Goal: Task Accomplishment & Management: Use online tool/utility

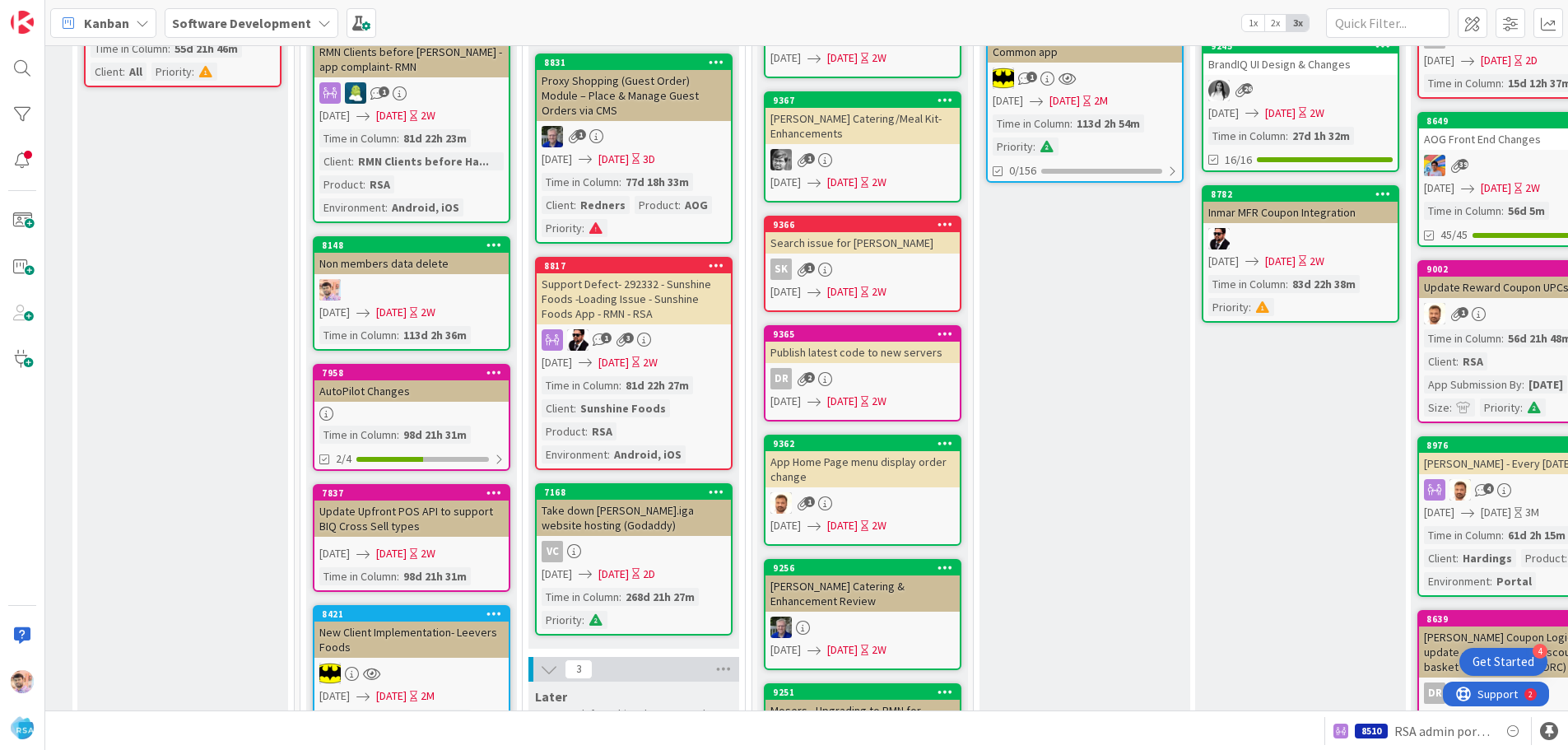
scroll to position [0, 843]
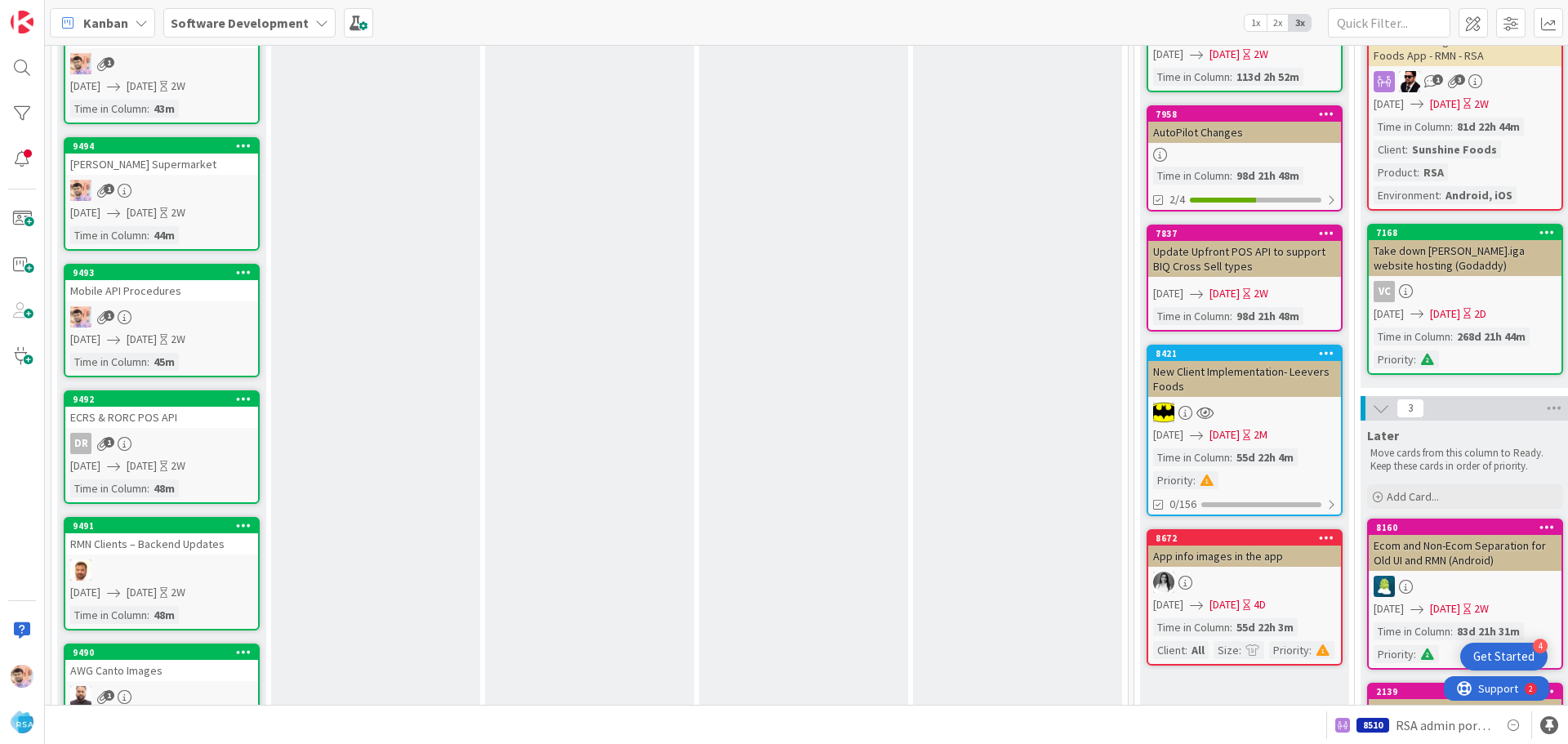
scroll to position [491, 0]
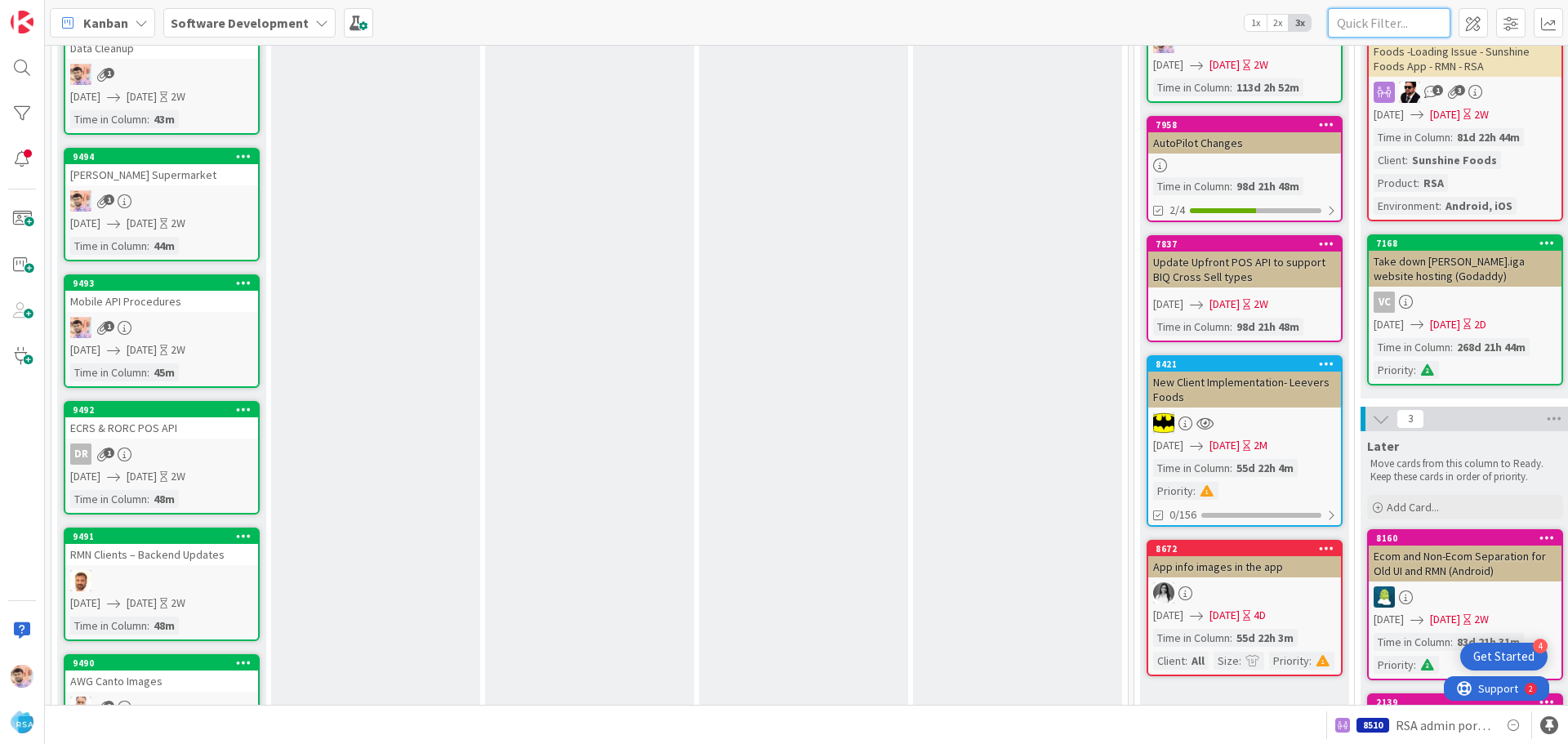
click at [1381, 27] on input "text" at bounding box center [1389, 22] width 123 height 29
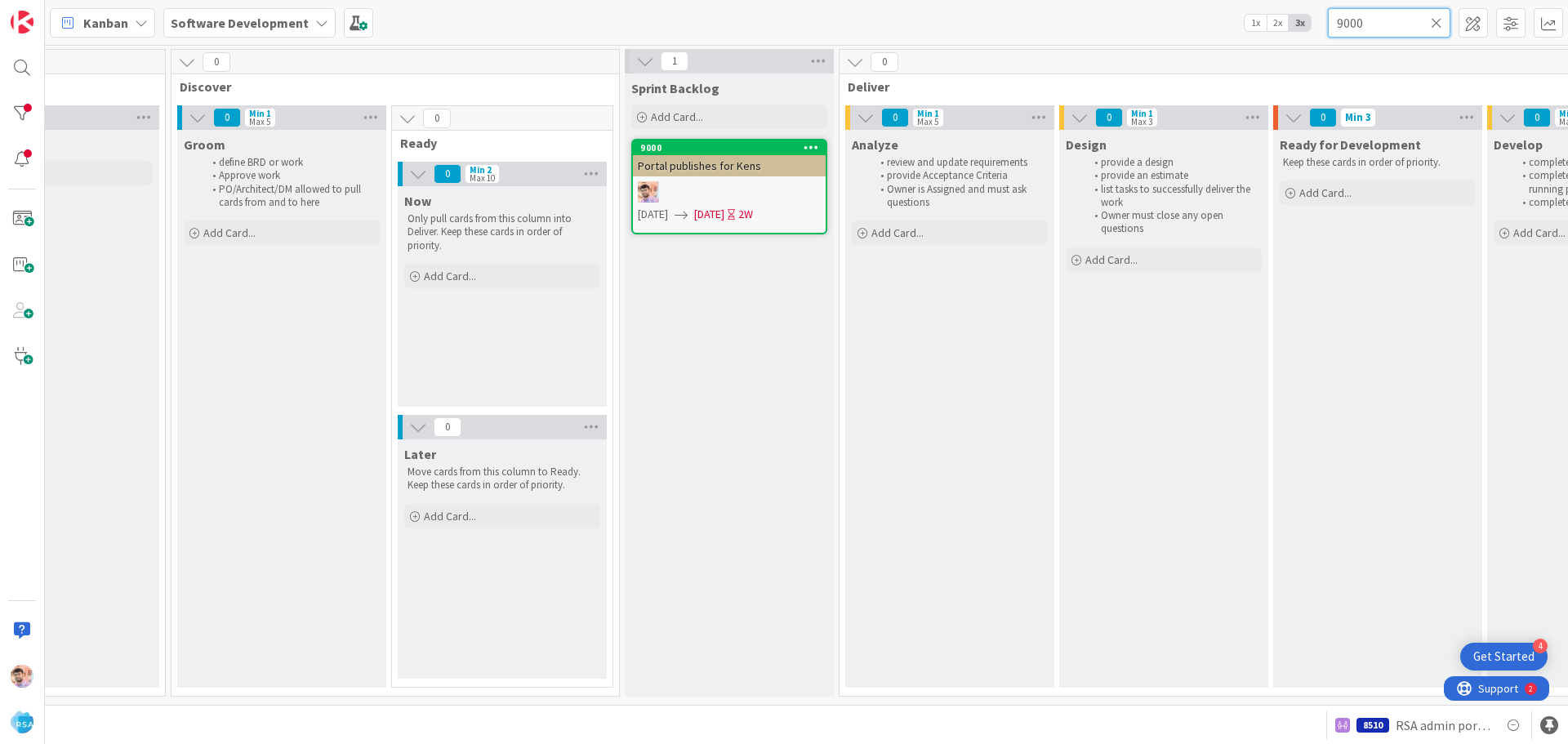
scroll to position [0, 962]
type input "9000"
click at [717, 182] on div at bounding box center [728, 192] width 192 height 21
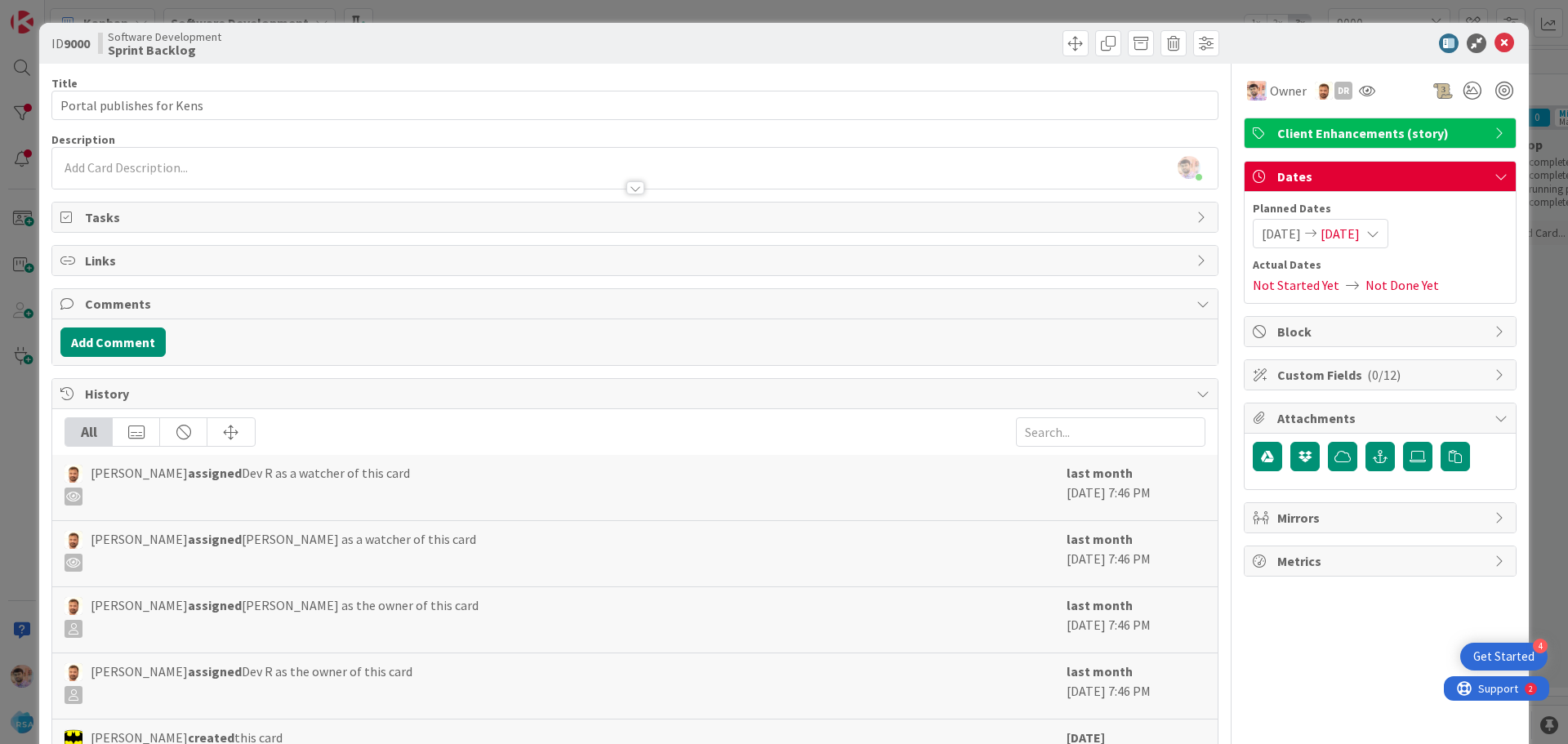
click at [626, 186] on div at bounding box center [635, 188] width 18 height 14
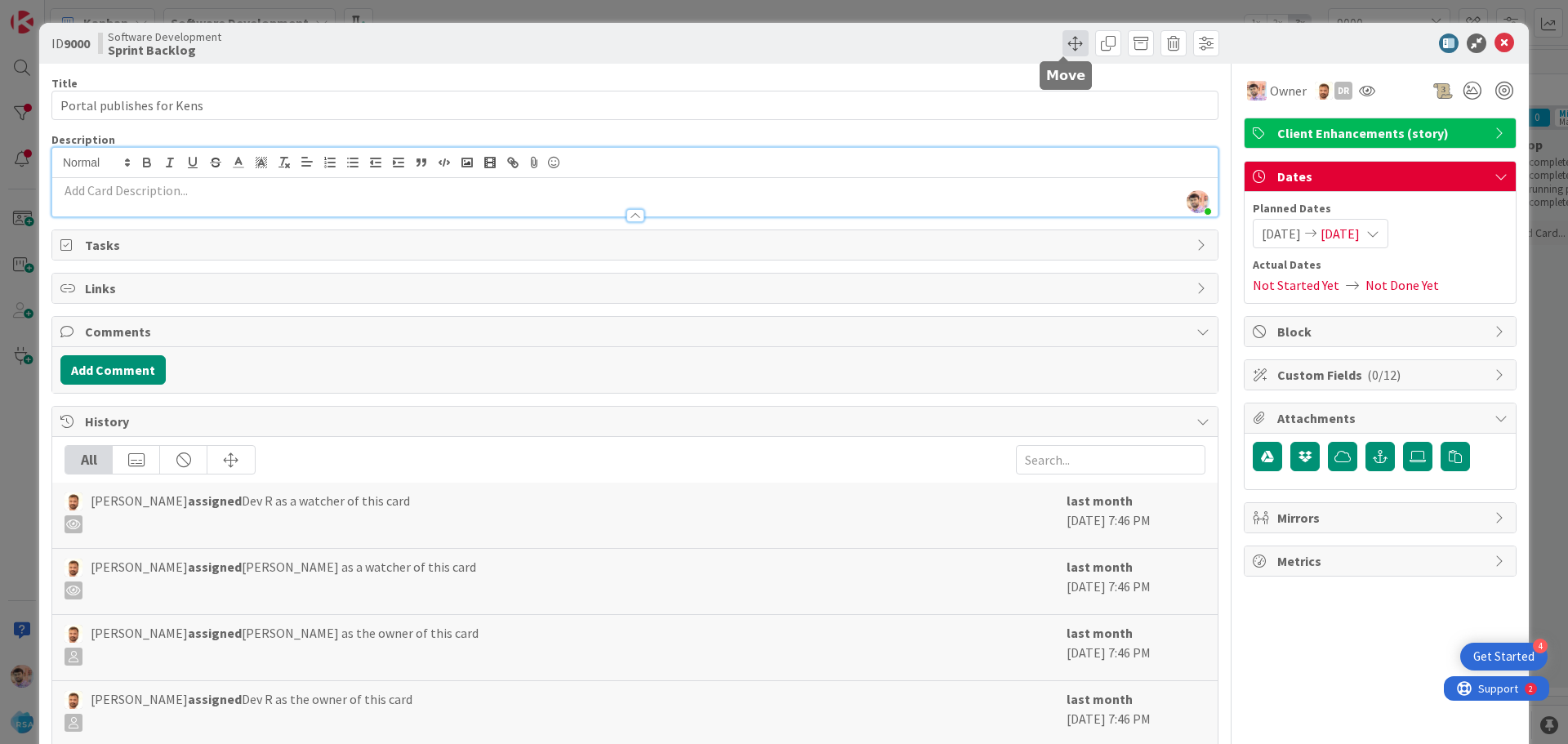
click at [1062, 43] on span at bounding box center [1075, 43] width 26 height 26
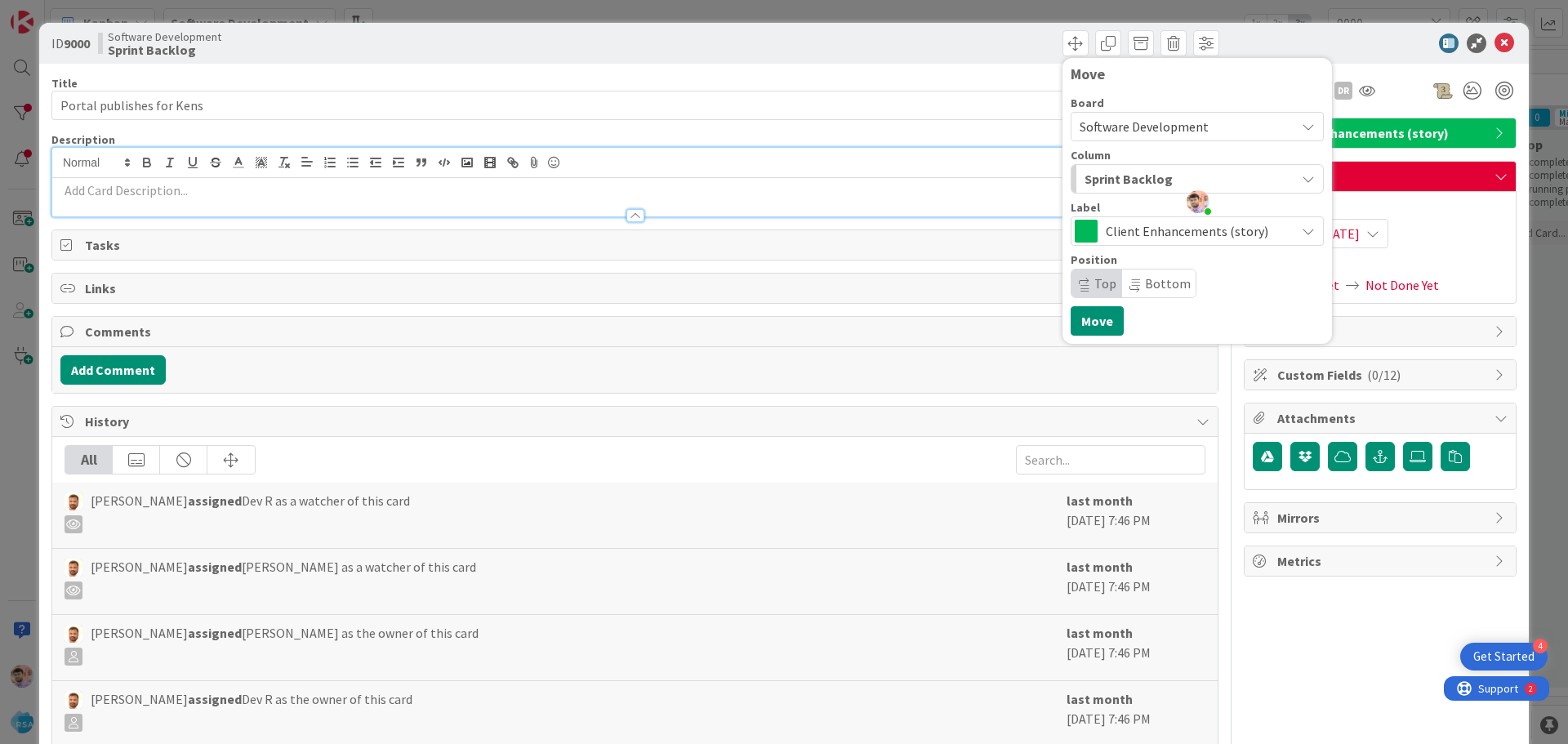
click at [1120, 169] on span "Sprint Backlog" at bounding box center [1128, 179] width 88 height 21
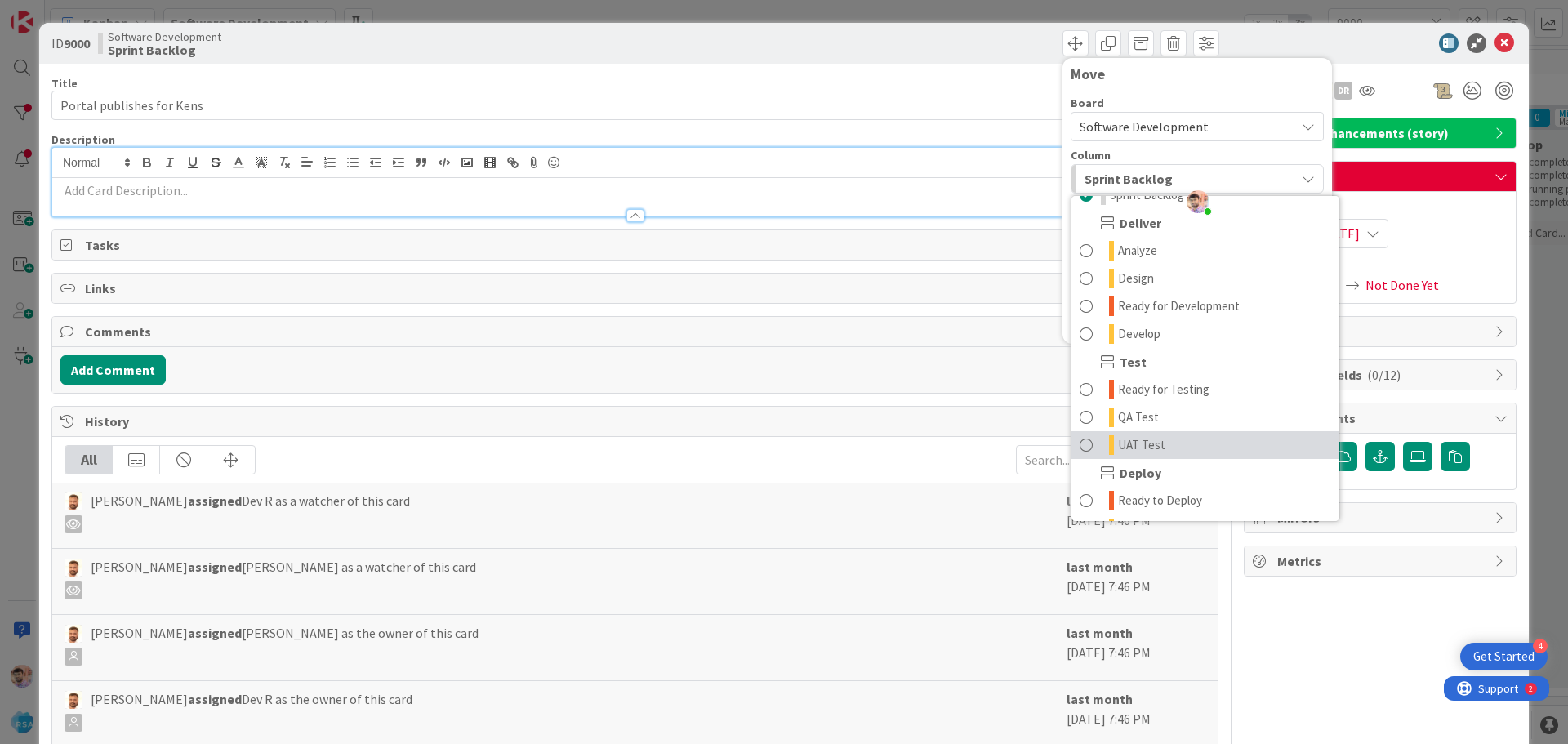
scroll to position [408, 0]
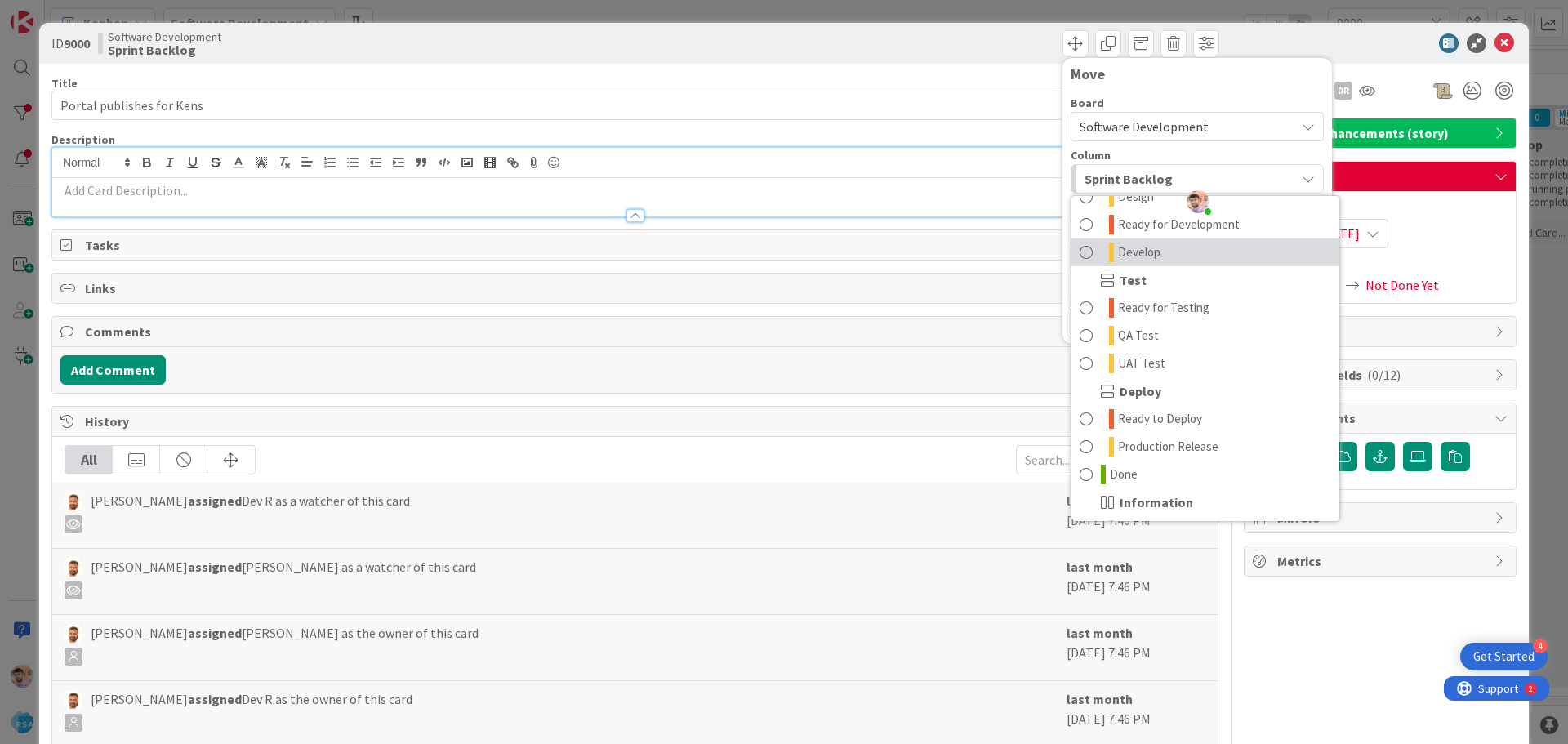
click at [1133, 252] on span "Develop" at bounding box center [1139, 253] width 43 height 19
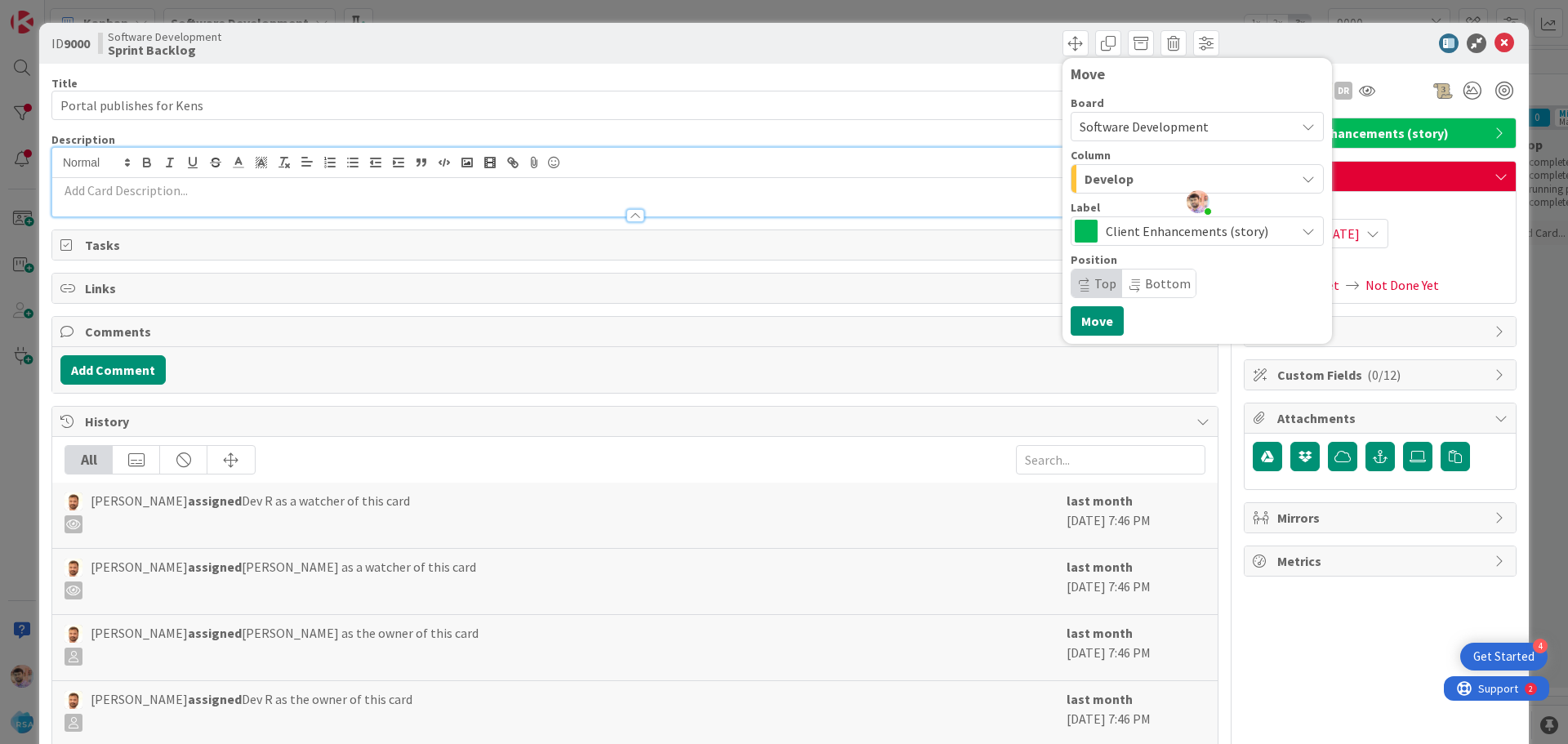
click at [1124, 174] on div "Develop" at bounding box center [1188, 178] width 215 height 26
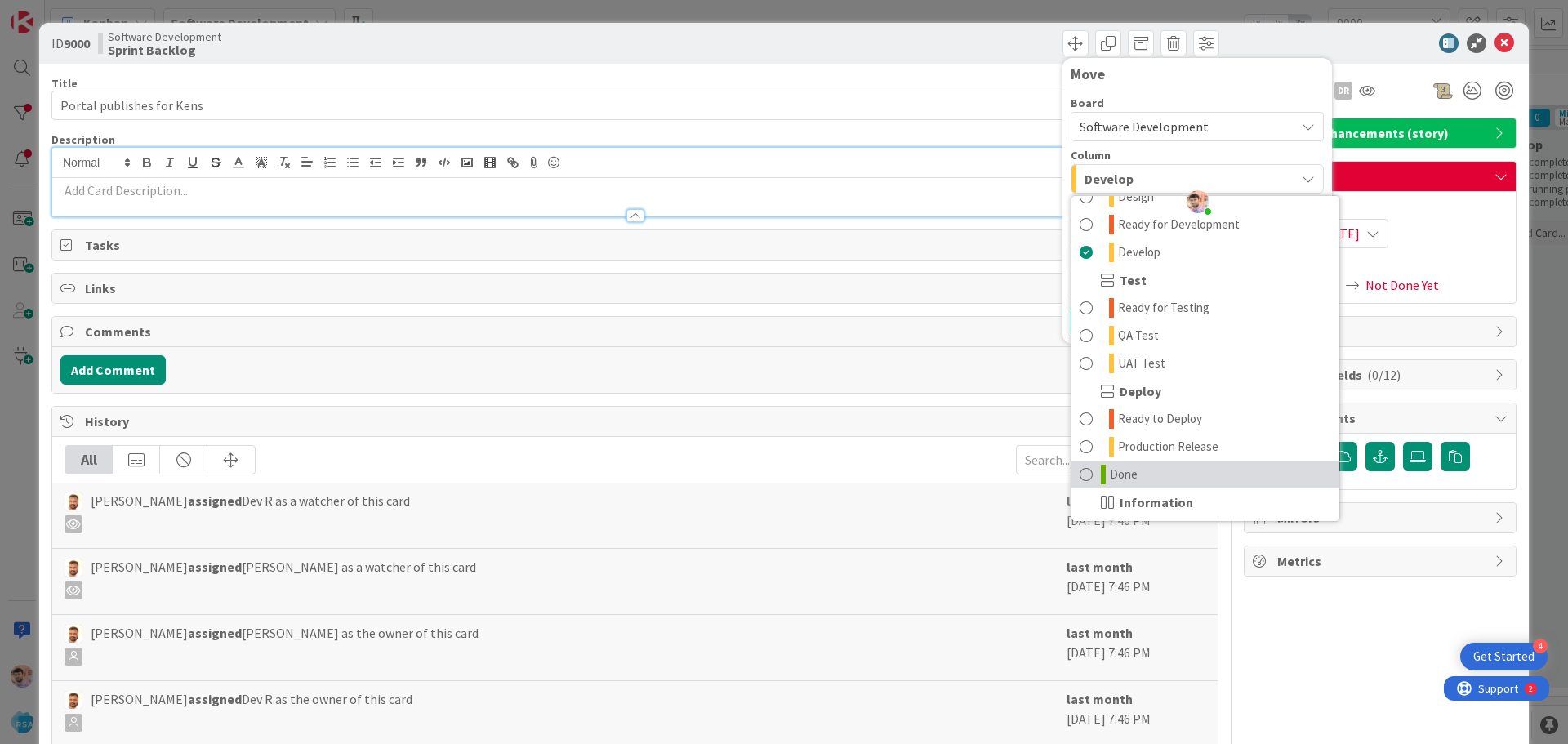
scroll to position [465, 0]
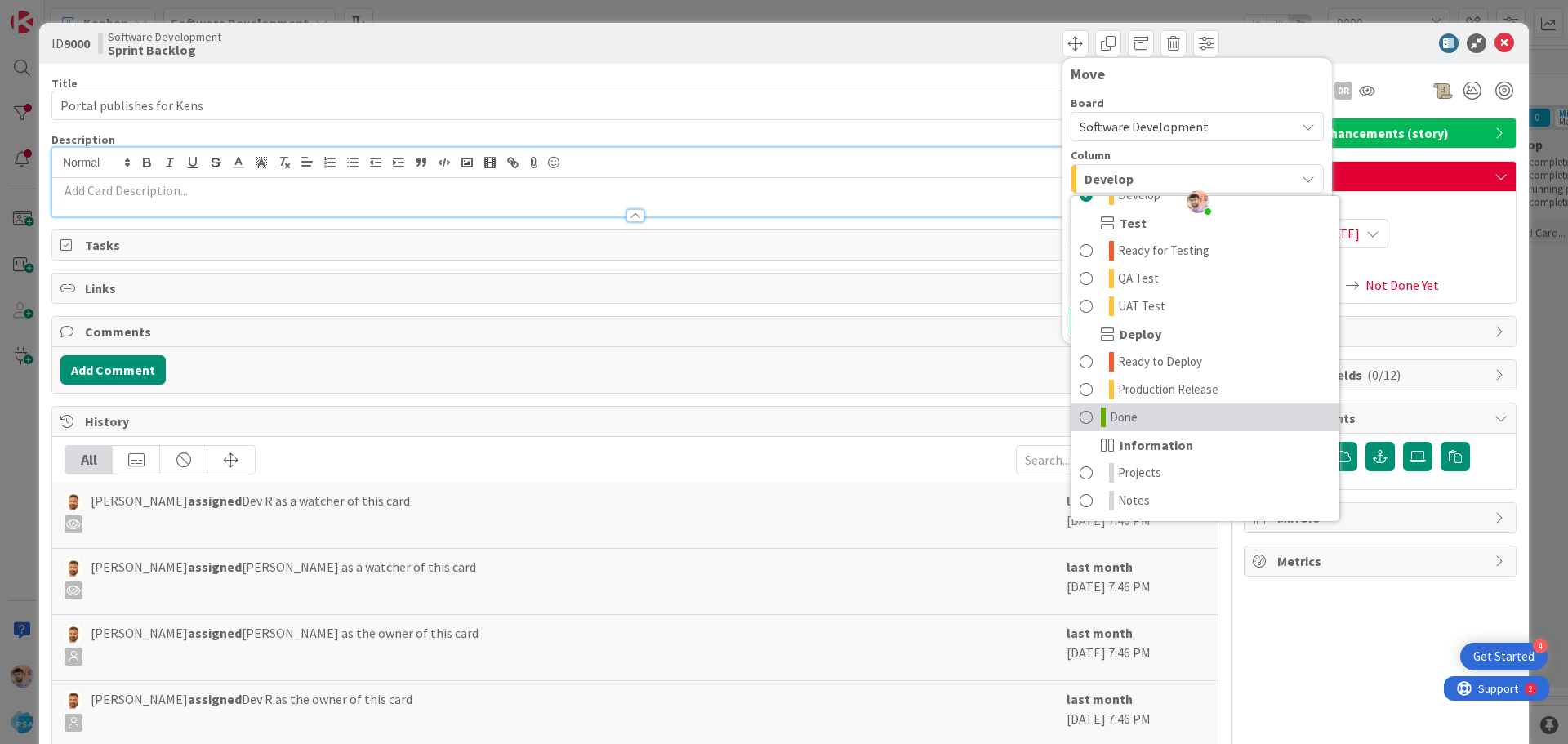
click at [1129, 425] on link "Done" at bounding box center [1205, 417] width 268 height 28
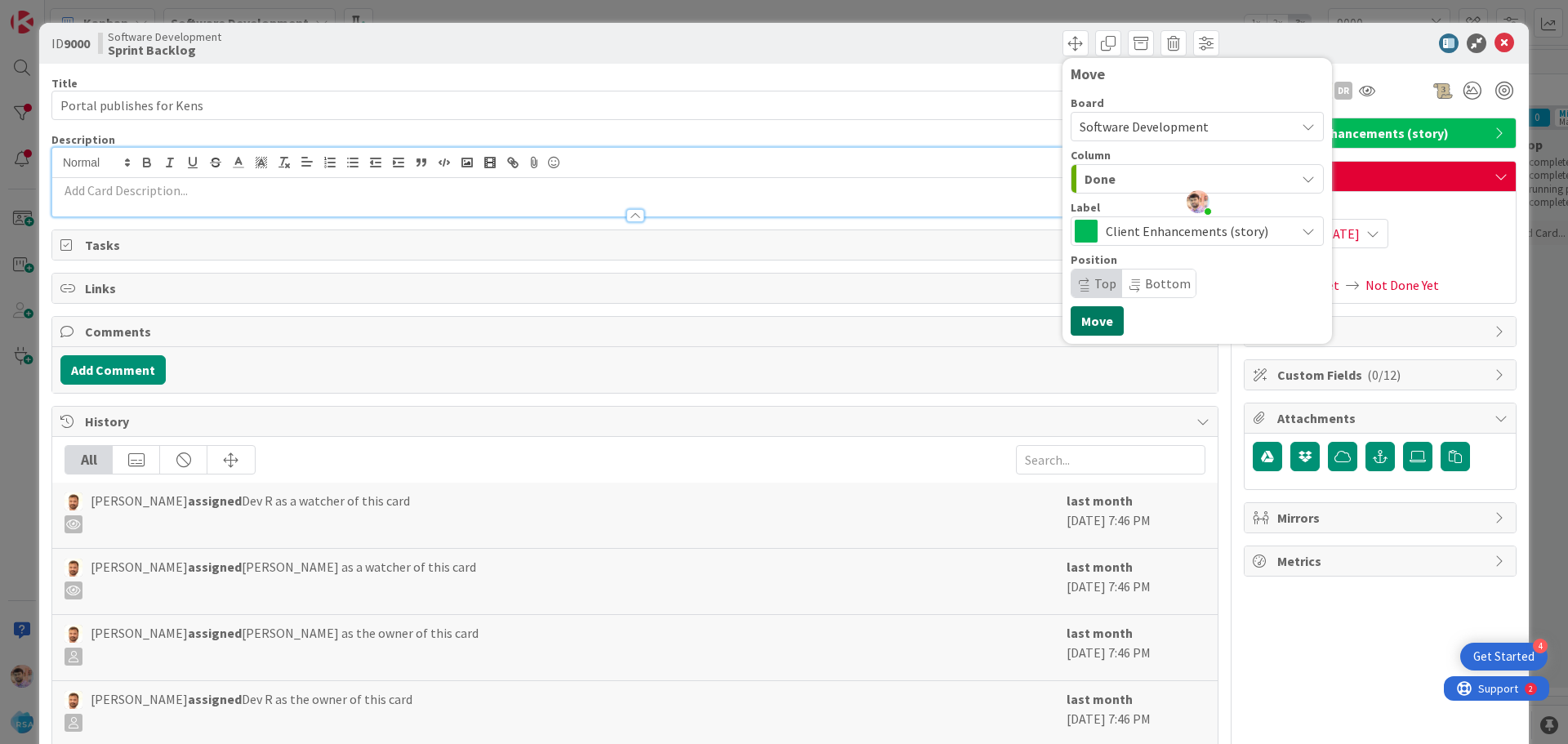
click at [1074, 310] on button "Move" at bounding box center [1097, 321] width 53 height 29
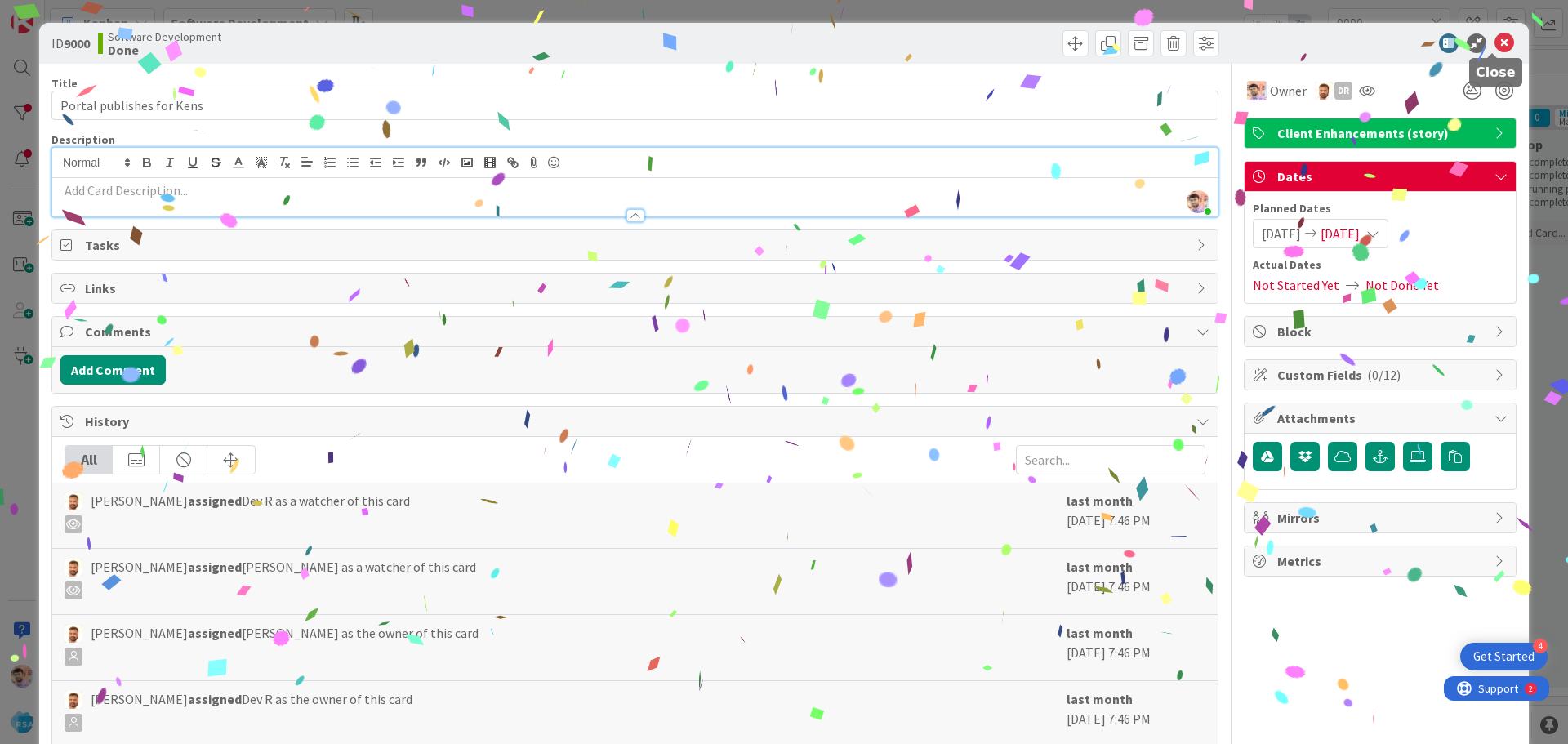
click at [1496, 40] on icon at bounding box center [1504, 44] width 19 height 19
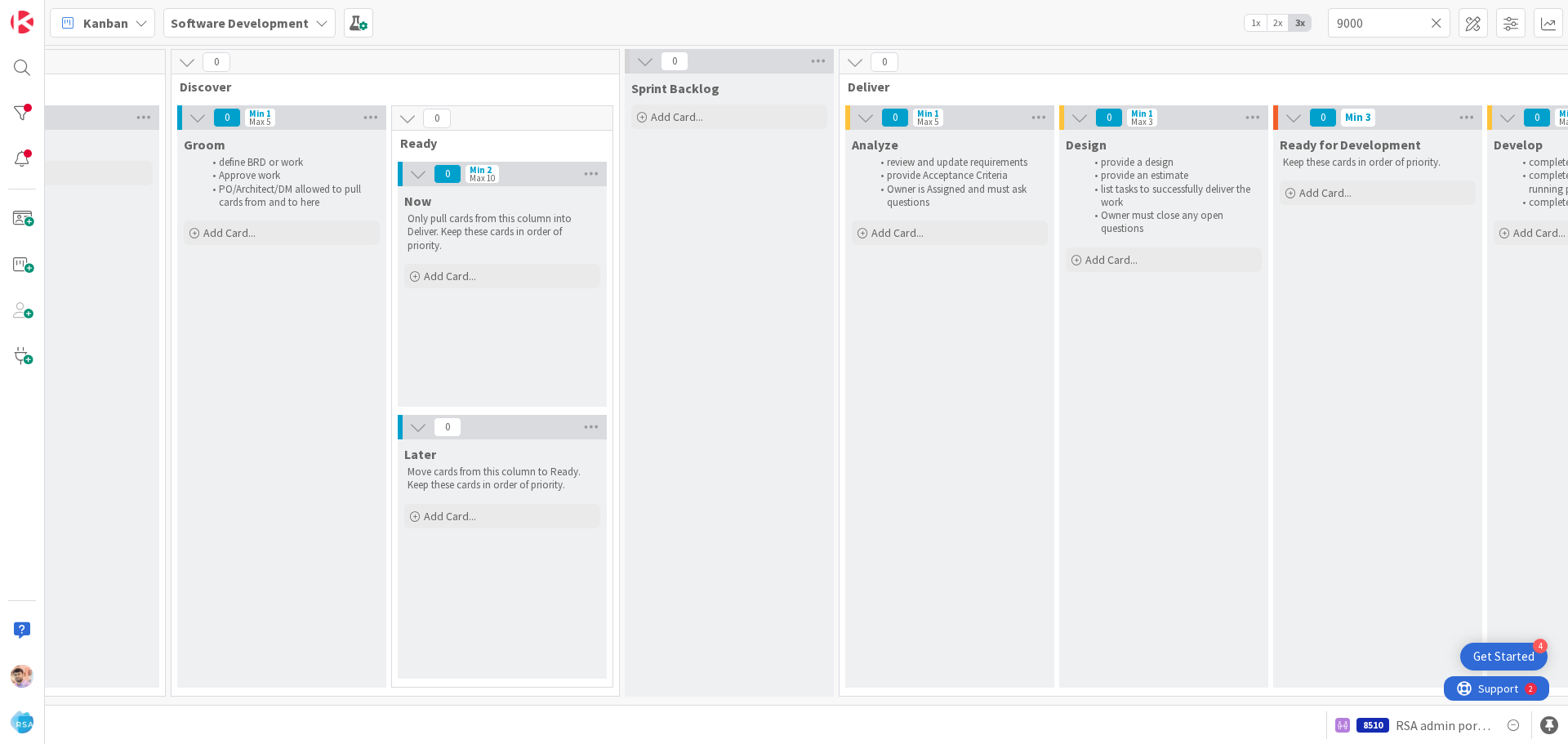
click at [1437, 25] on icon at bounding box center [1436, 22] width 12 height 15
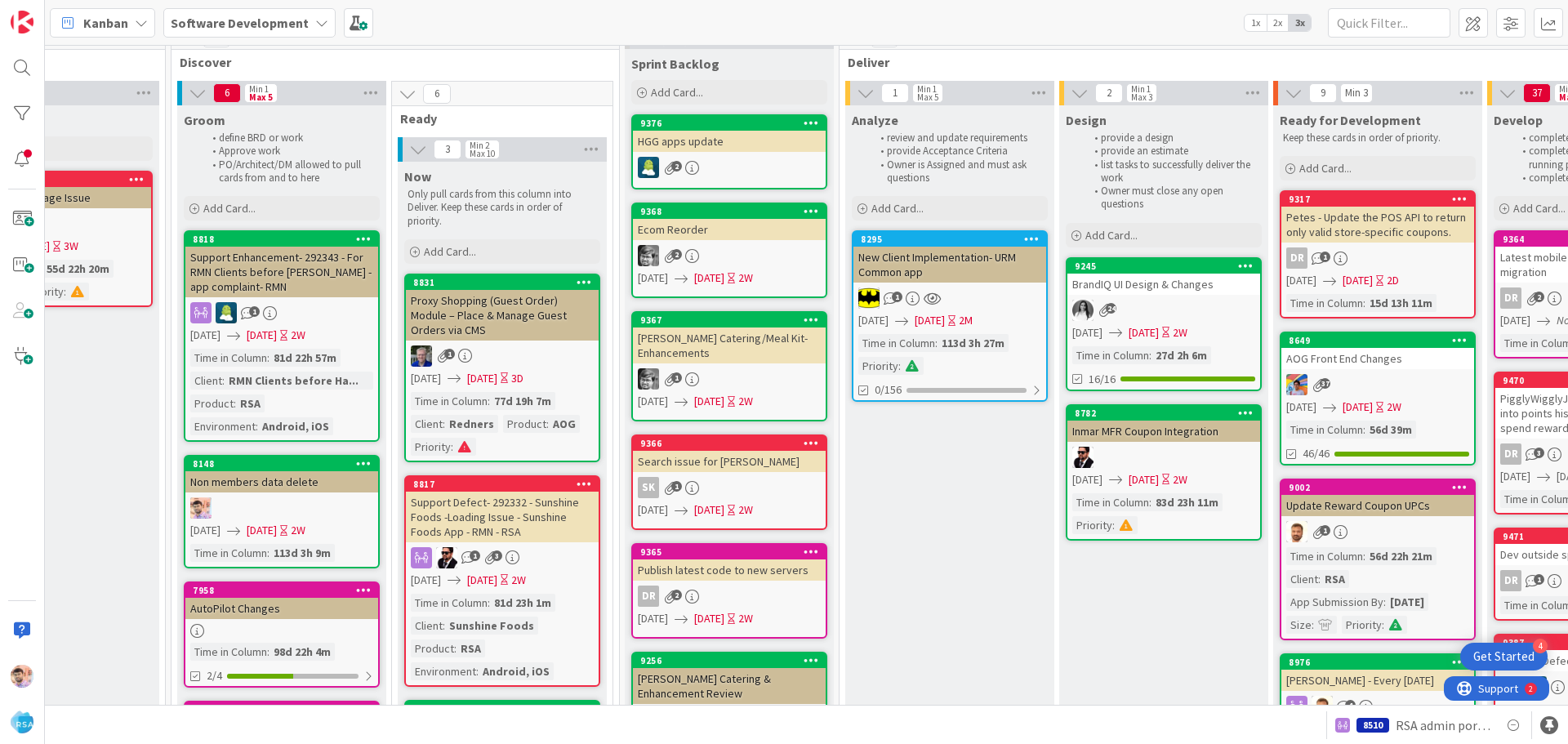
scroll to position [0, 962]
